Goal: Navigation & Orientation: Understand site structure

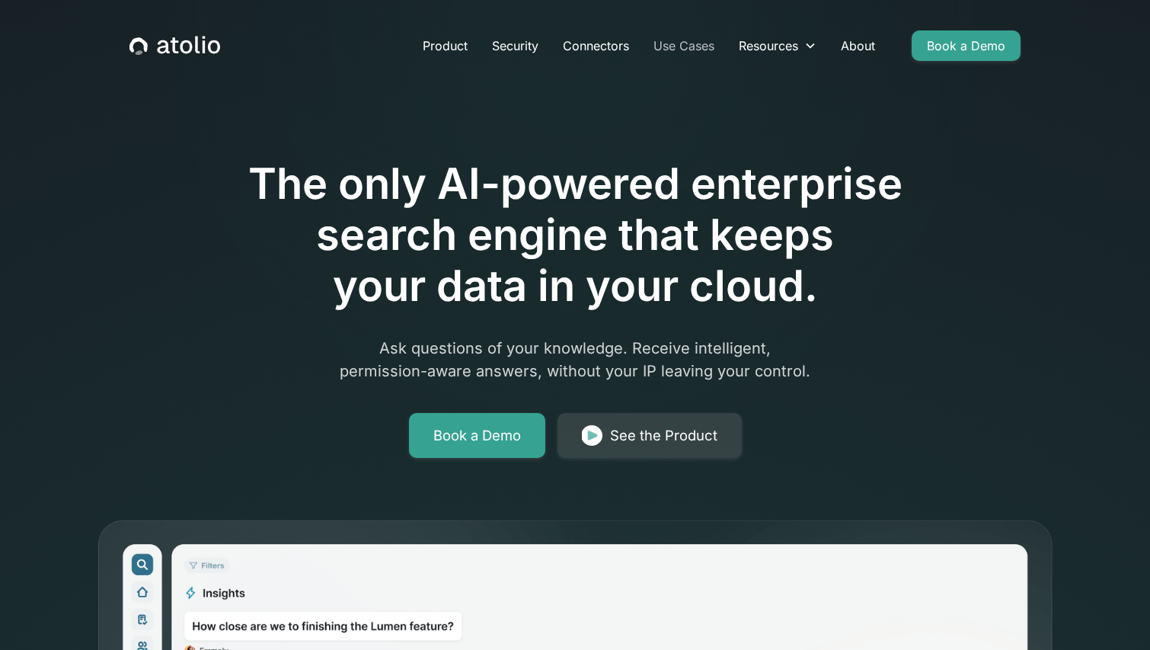
click at [689, 43] on link "Use Cases" at bounding box center [683, 45] width 85 height 30
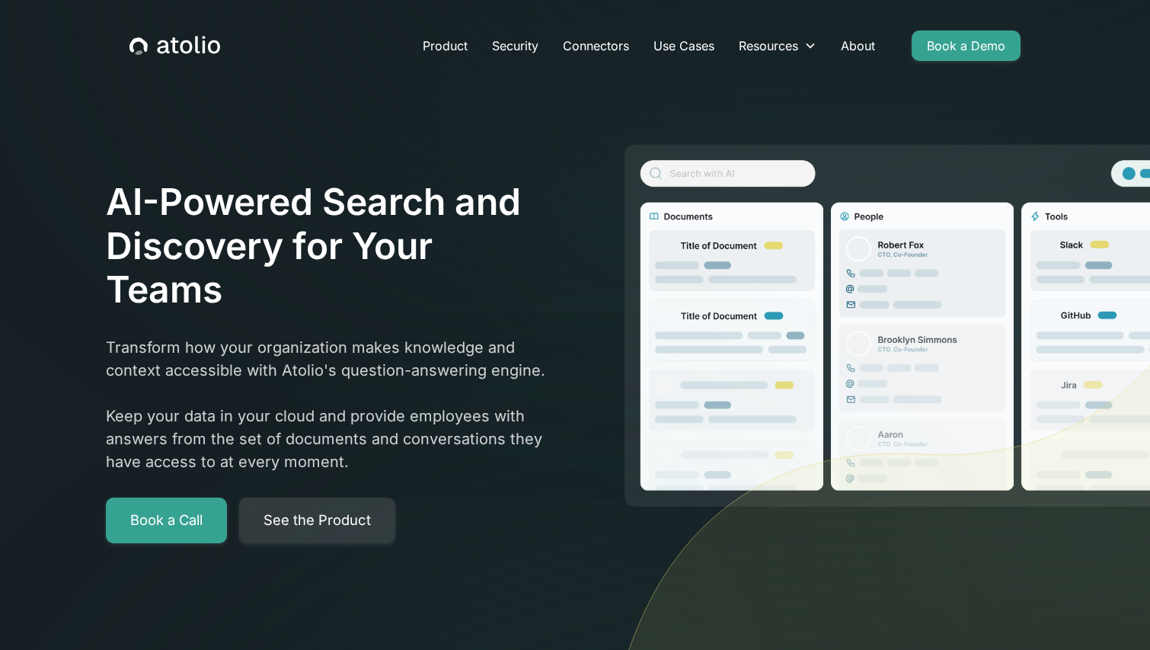
click at [589, 41] on link "Connectors" at bounding box center [596, 45] width 91 height 30
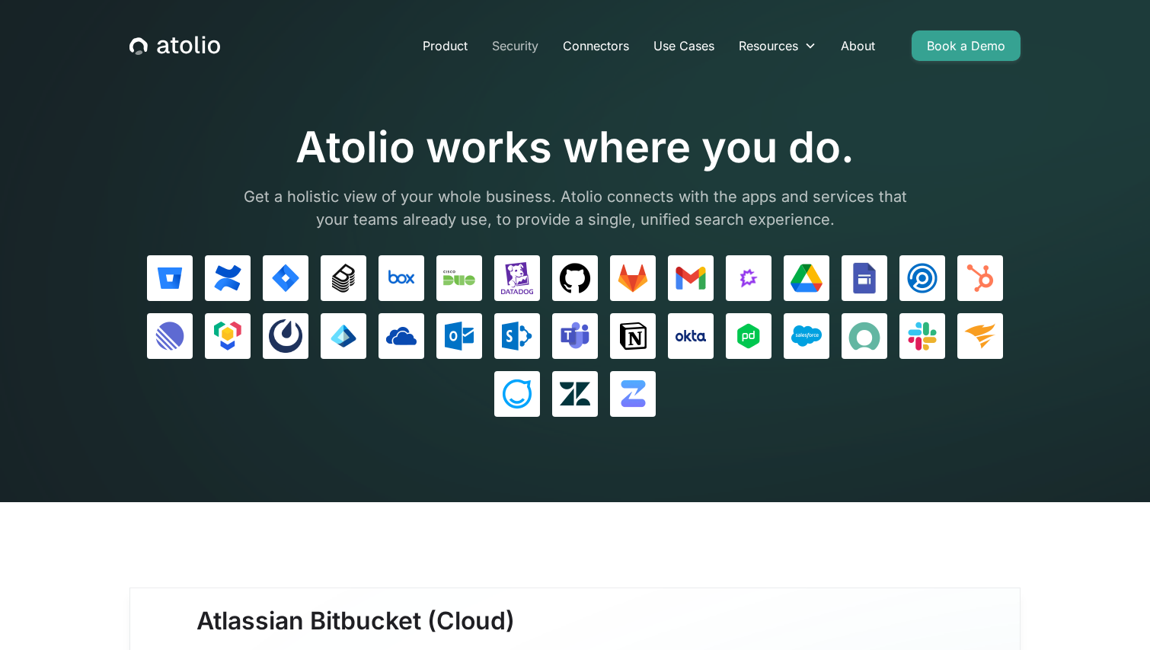
click at [512, 46] on link "Security" at bounding box center [515, 45] width 71 height 30
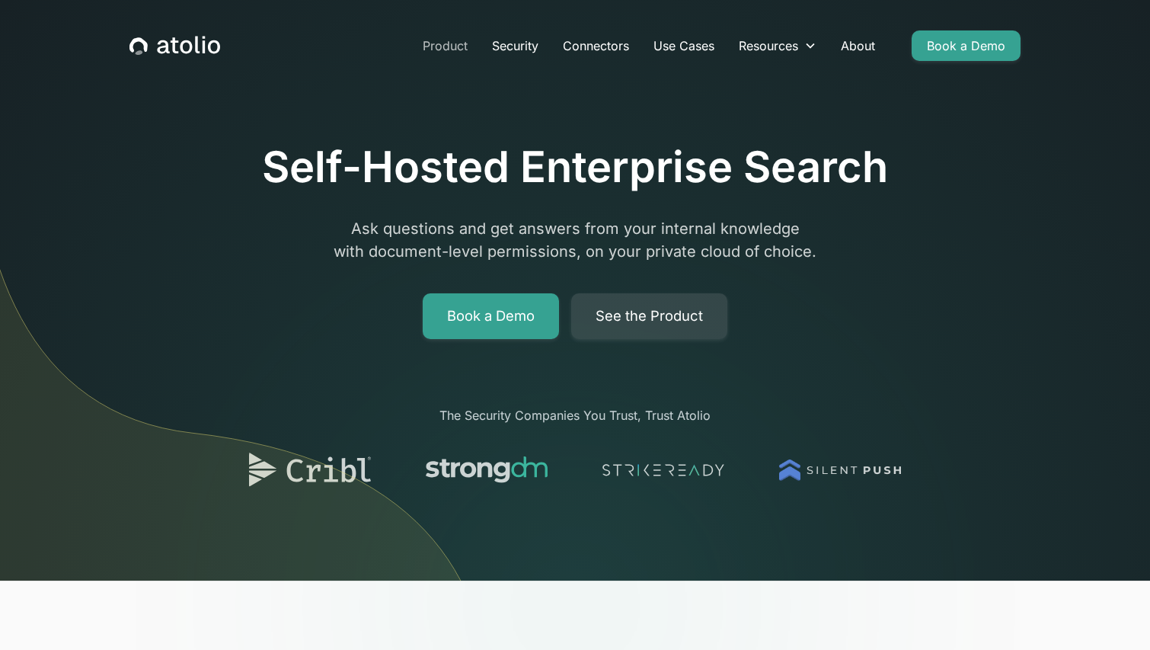
click at [436, 40] on link "Product" at bounding box center [445, 45] width 69 height 30
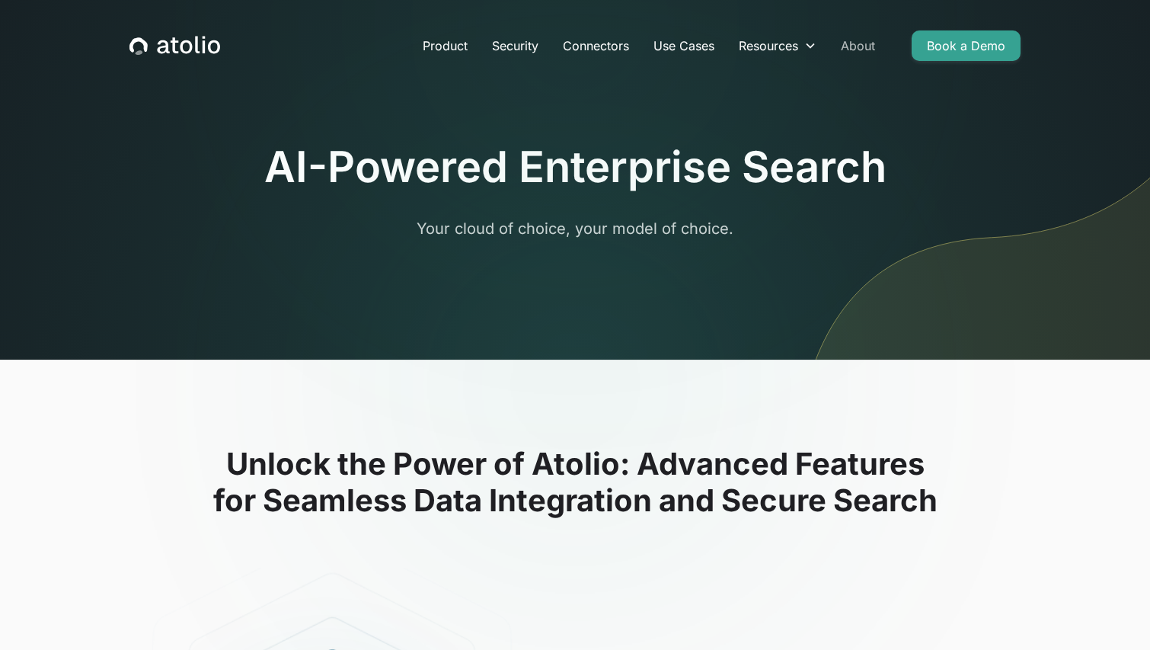
click at [871, 46] on link "About" at bounding box center [858, 45] width 59 height 30
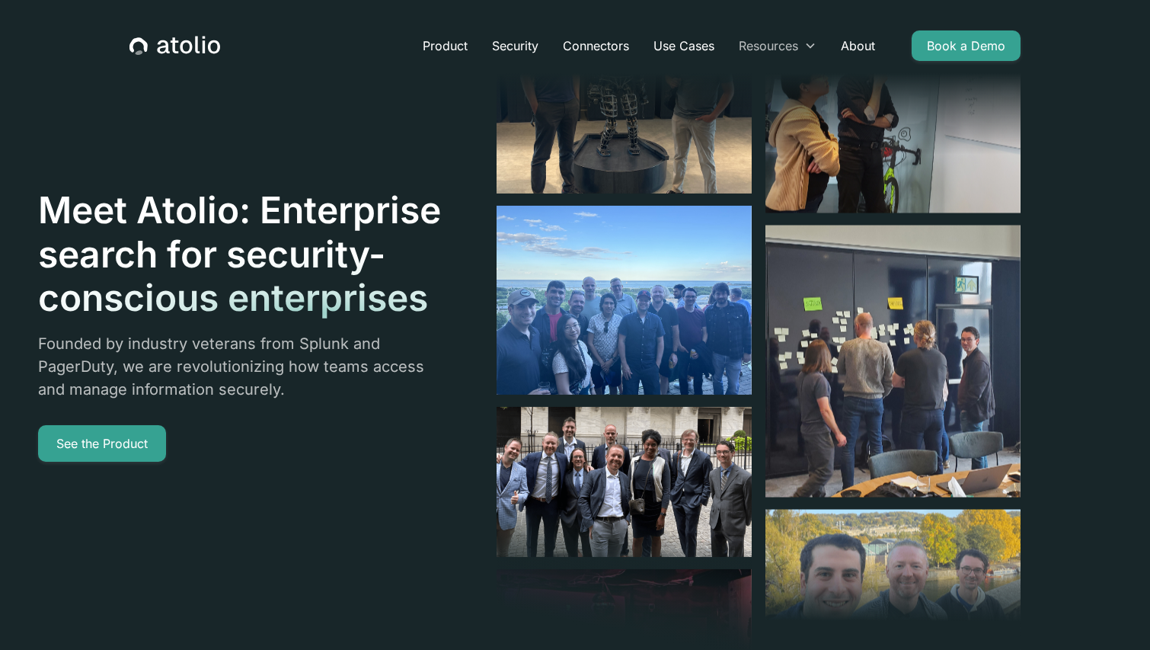
click at [779, 45] on div "Resources" at bounding box center [768, 46] width 59 height 18
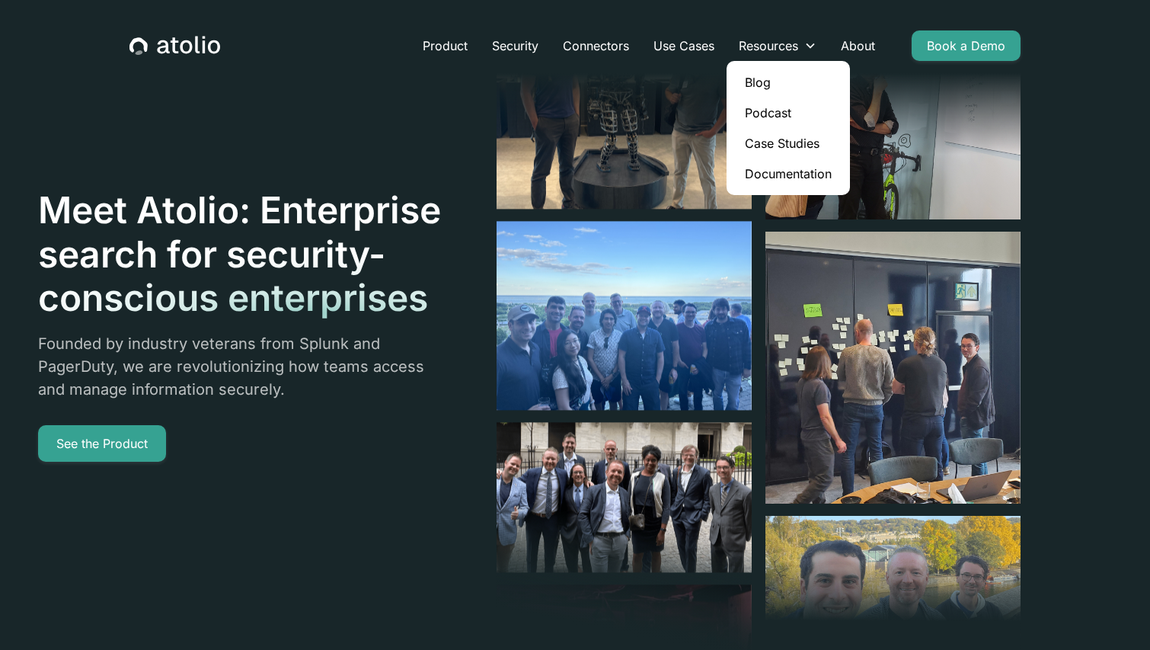
drag, startPoint x: 159, startPoint y: 530, endPoint x: 350, endPoint y: 133, distance: 440.2
click at [160, 530] on div "Meet Atolio: Enterprise search for security-conscious enterprises Founded by in…" at bounding box center [529, 325] width 983 height 650
